Goal: Task Accomplishment & Management: Use online tool/utility

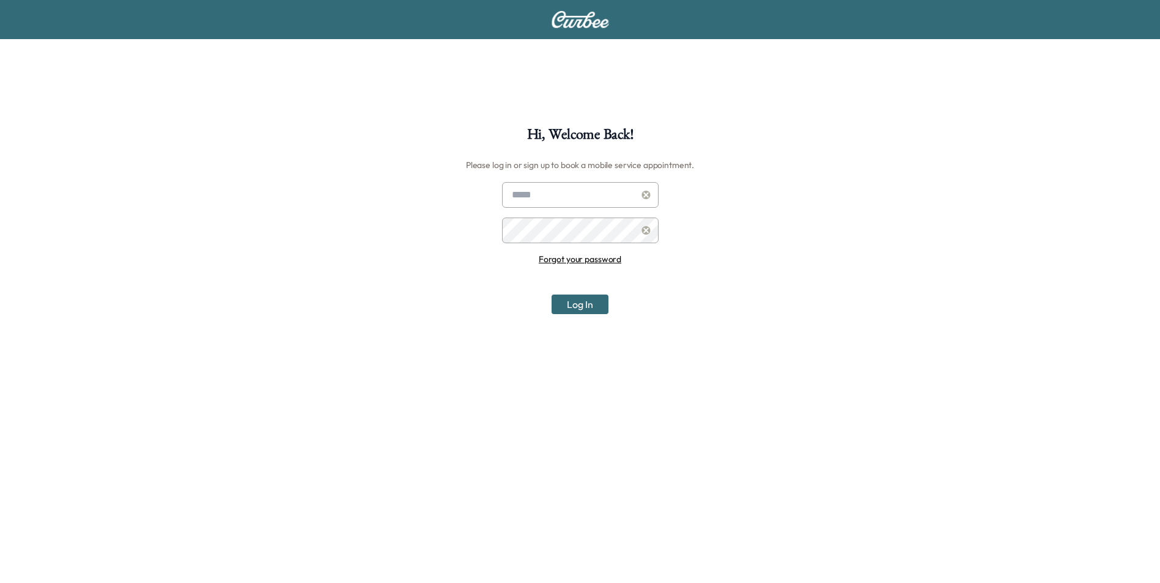
type input "**********"
click at [577, 309] on button "Log In" at bounding box center [580, 305] width 57 height 20
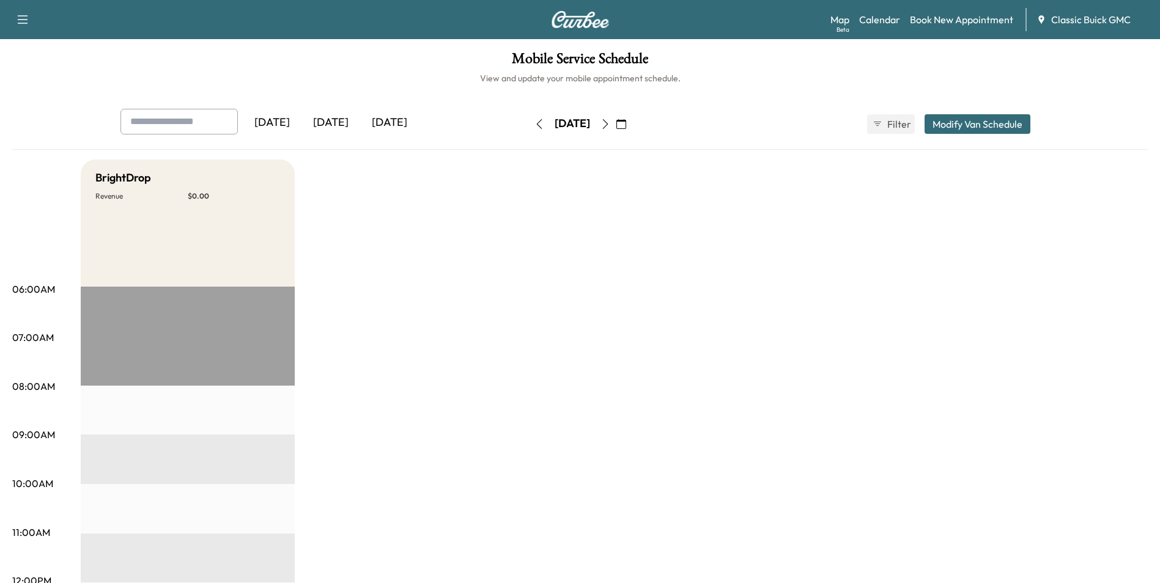
click at [987, 125] on button "Modify Van Schedule" at bounding box center [978, 124] width 106 height 20
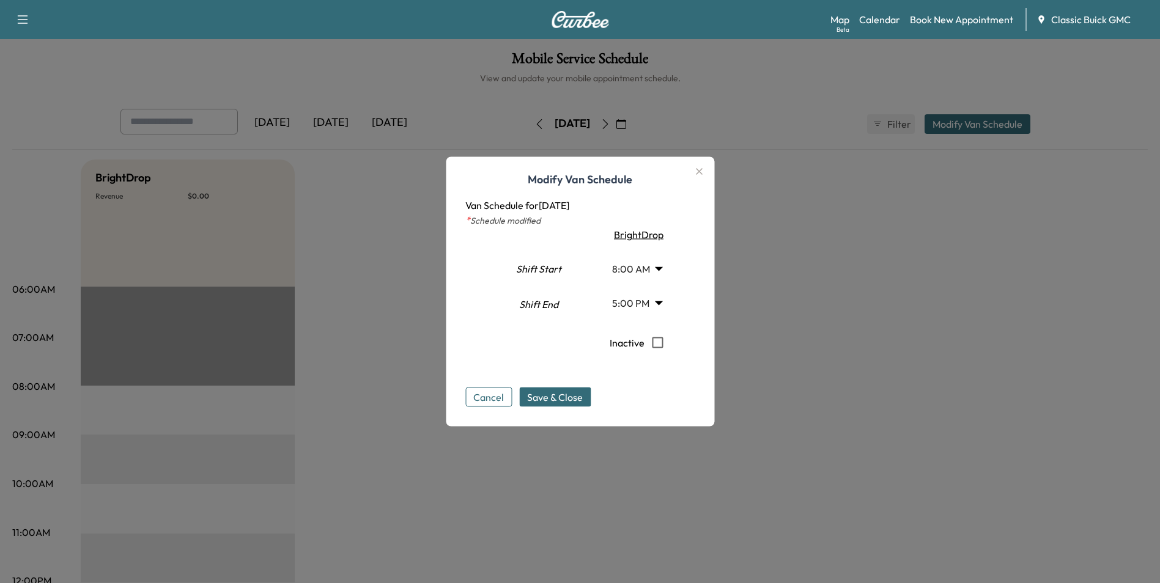
click at [493, 407] on div "Modify Van Schedule Van Schedule for [DATE] * Schedule modified Shift Start Shi…" at bounding box center [580, 292] width 268 height 270
click at [490, 397] on button "Cancel" at bounding box center [488, 398] width 46 height 20
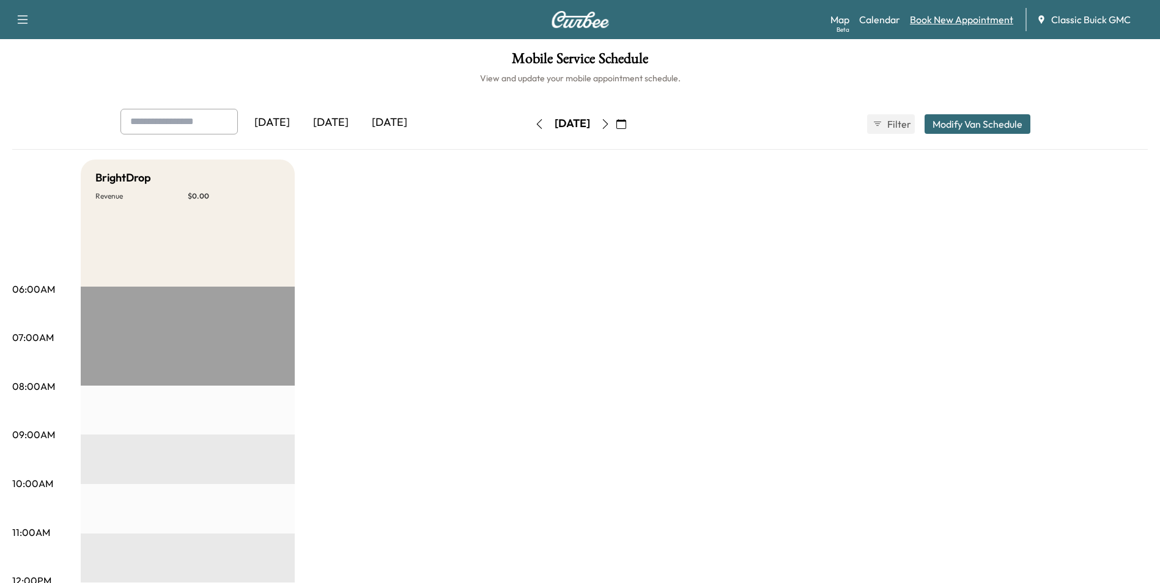
click at [974, 15] on link "Book New Appointment" at bounding box center [961, 19] width 103 height 15
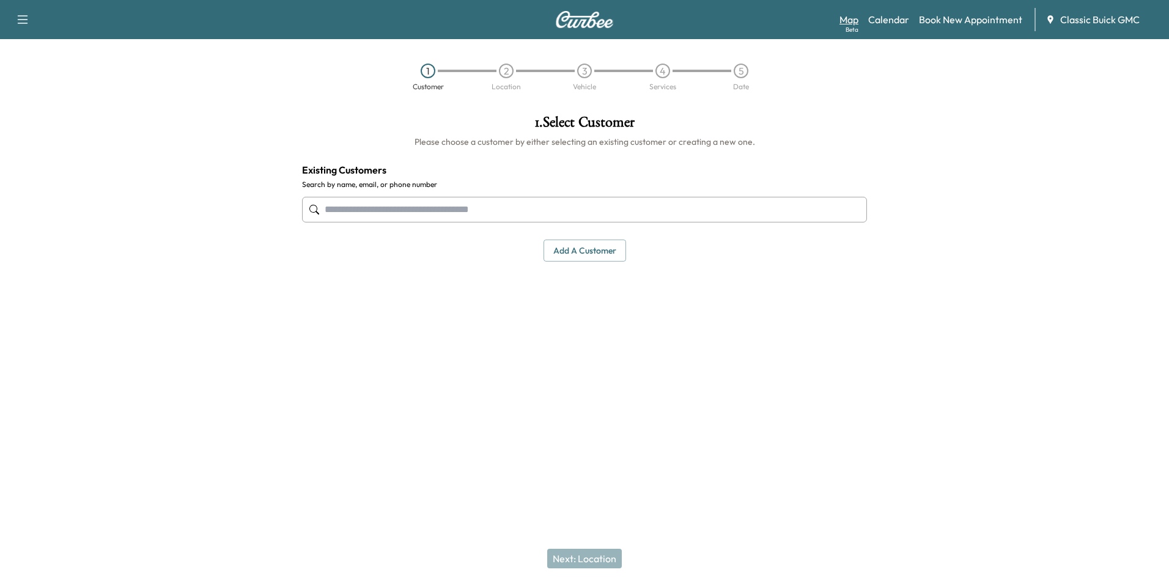
click at [846, 24] on link "Map Beta" at bounding box center [849, 19] width 19 height 15
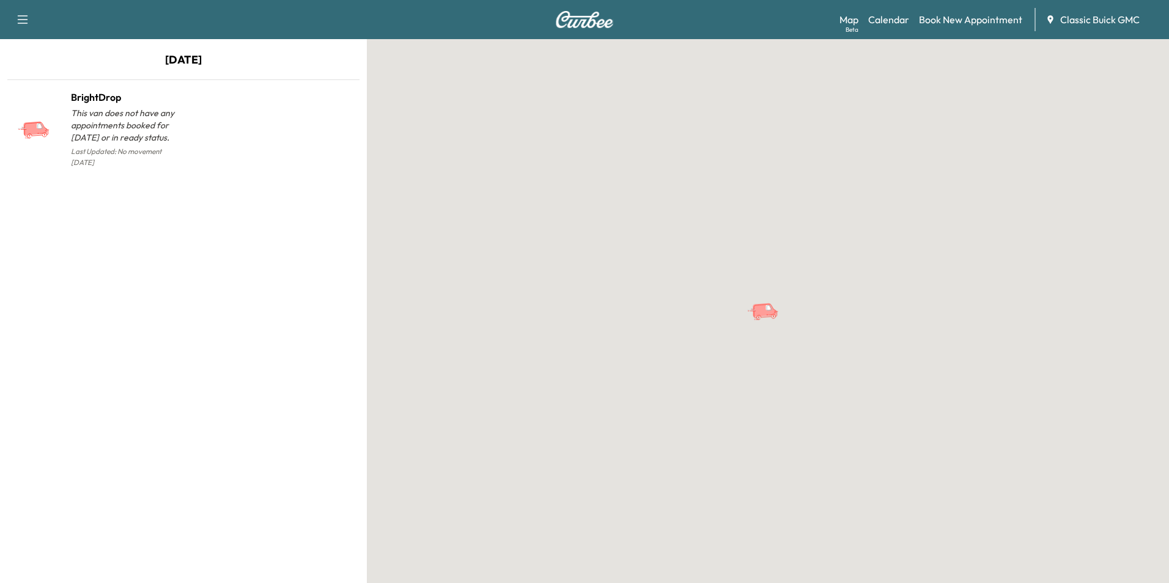
click at [20, 20] on icon "button" at bounding box center [22, 19] width 15 height 15
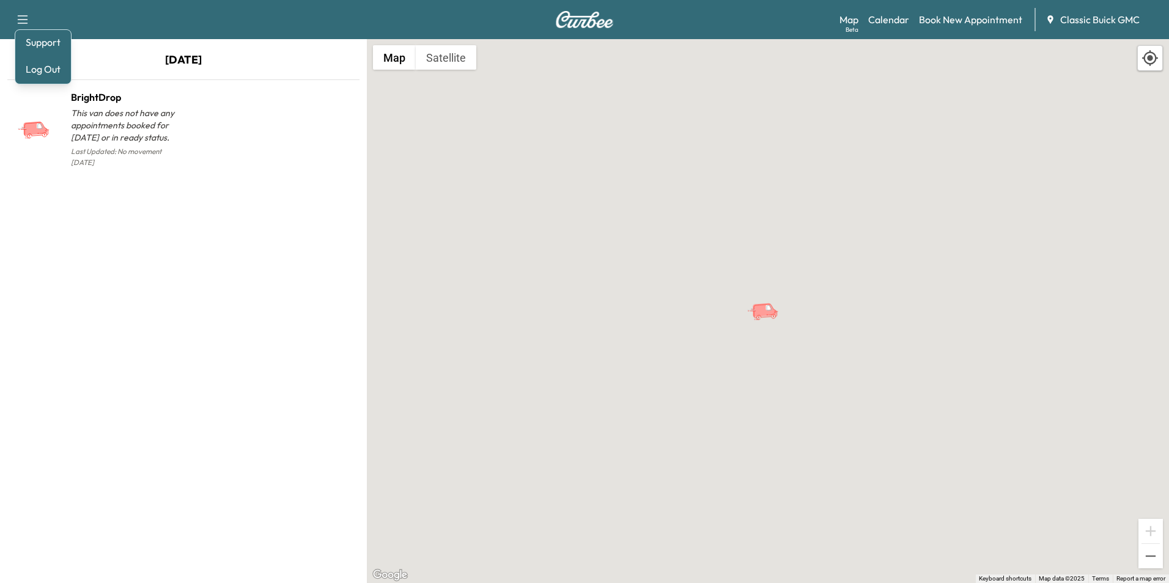
click at [696, 47] on div "To activate drag with keyboard, press Alt + Enter. Once in keyboard drag state,…" at bounding box center [768, 311] width 802 height 544
click at [1090, 27] on div "Map Beta Calendar Book New Appointment Classic Buick GMC" at bounding box center [1000, 19] width 320 height 23
click at [1087, 16] on span "Classic Buick GMC" at bounding box center [1099, 19] width 79 height 15
click at [593, 9] on div "Support Log Out Map Beta Calendar Book New Appointment Classic Buick GMC" at bounding box center [584, 19] width 1169 height 39
click at [591, 13] on img at bounding box center [584, 19] width 59 height 17
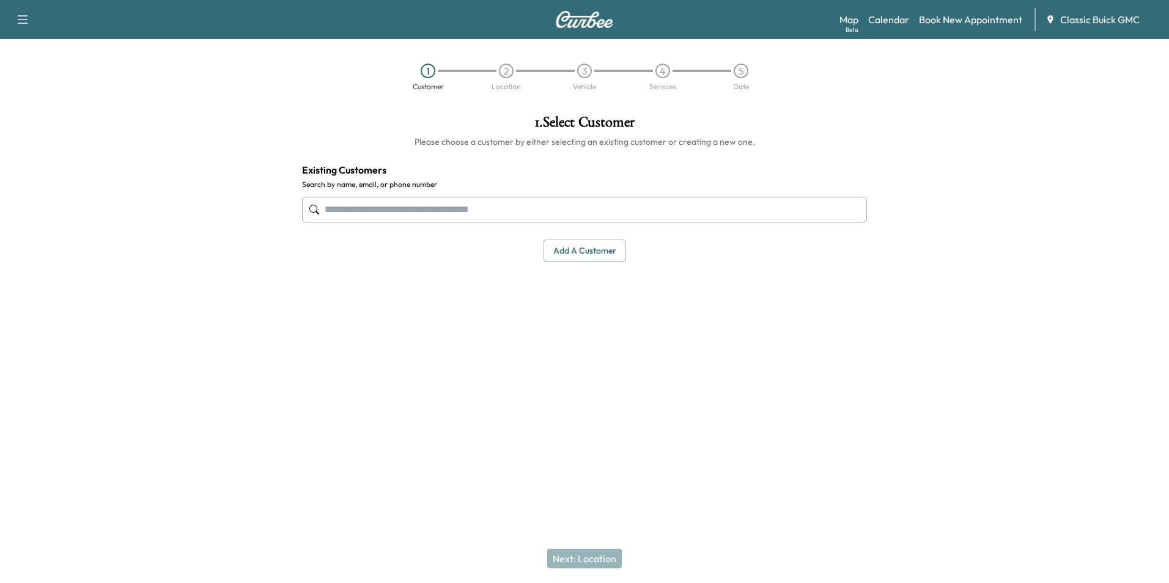
click at [474, 305] on div "1 . Select Customer Please choose a customer by either selecting an existing cu…" at bounding box center [584, 251] width 585 height 292
click at [503, 70] on div "2" at bounding box center [506, 71] width 15 height 15
click at [504, 72] on div "2" at bounding box center [506, 71] width 15 height 15
click at [580, 65] on div "3" at bounding box center [584, 71] width 15 height 15
click at [660, 65] on div "4" at bounding box center [662, 71] width 15 height 15
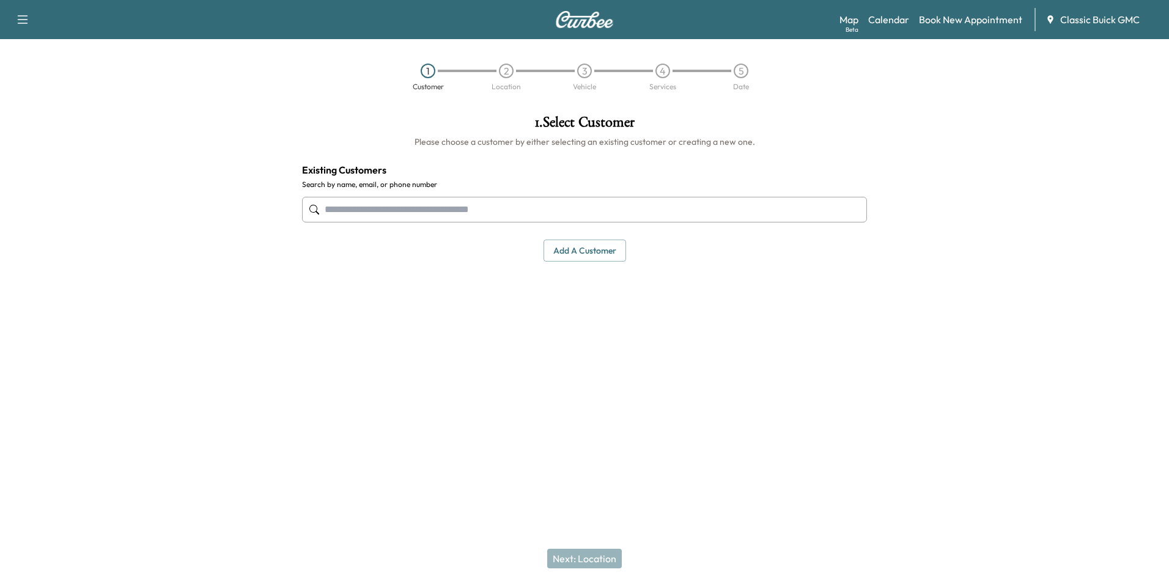
click at [733, 72] on div "5" at bounding box center [741, 71] width 78 height 15
click at [737, 71] on div "5" at bounding box center [741, 71] width 15 height 15
